Goal: Use online tool/utility: Utilize a website feature to perform a specific function

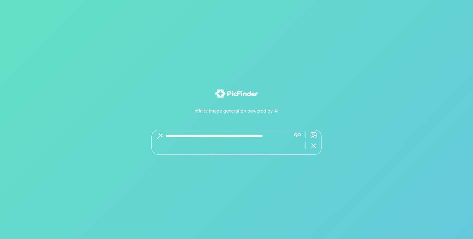
type textarea "**********"
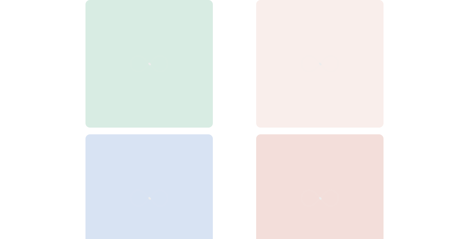
scroll to position [35, 0]
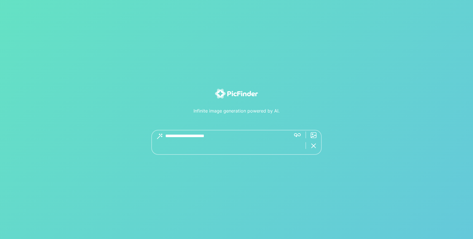
type textarea "**********"
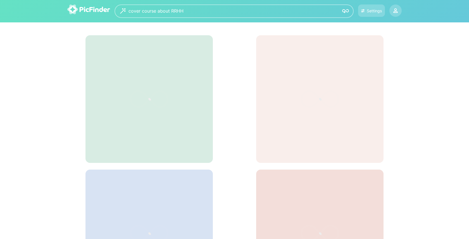
click at [88, 14] on img at bounding box center [88, 9] width 43 height 10
